Goal: Task Accomplishment & Management: Complete application form

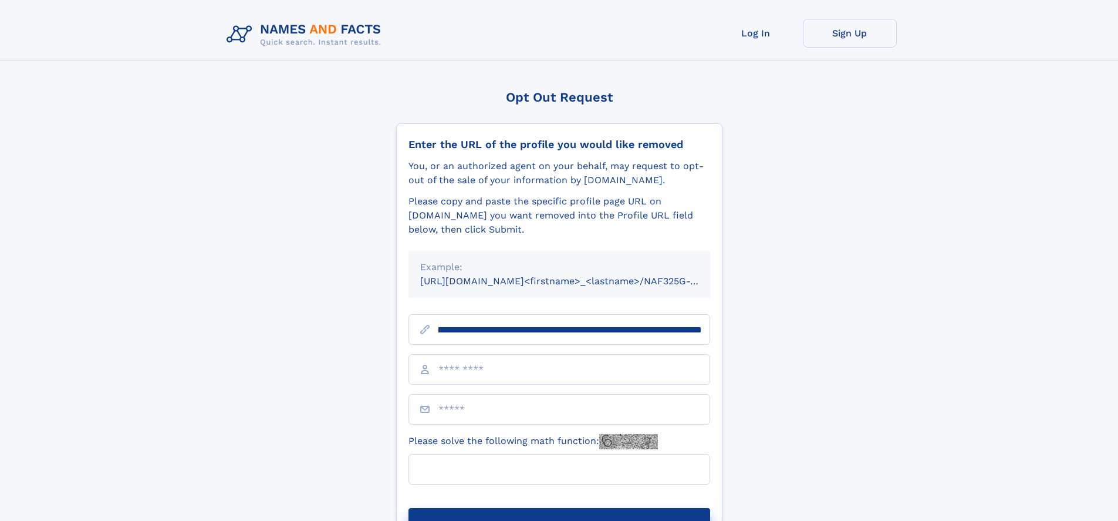
scroll to position [0, 137]
type input "**********"
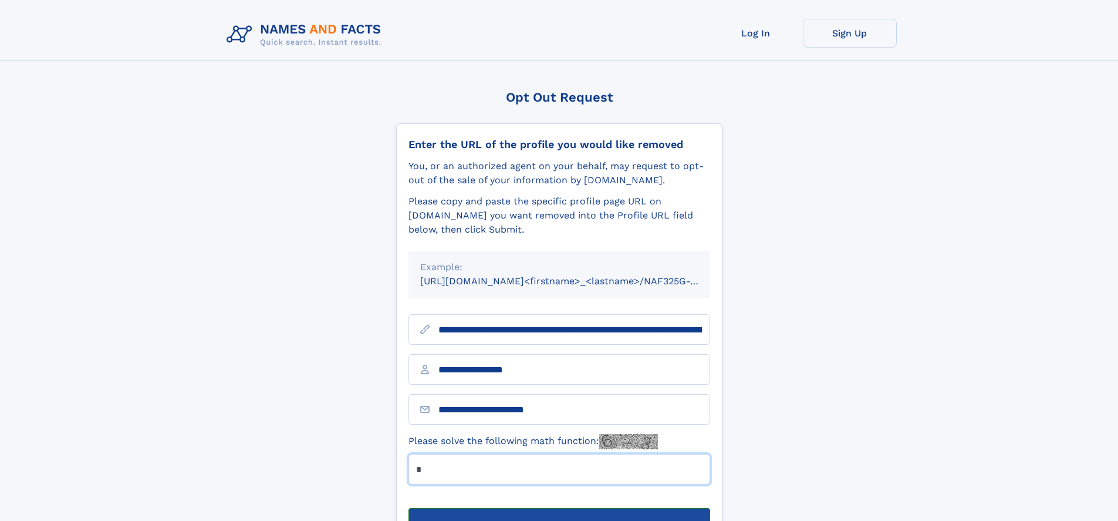
type input "*"
click at [559, 508] on button "Submit Opt Out Request" at bounding box center [560, 527] width 302 height 38
